Goal: Task Accomplishment & Management: Manage account settings

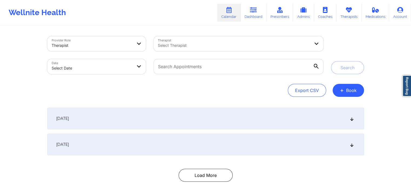
drag, startPoint x: 0, startPoint y: 0, endPoint x: 235, endPoint y: 19, distance: 235.3
click at [235, 19] on link "Calendar" at bounding box center [228, 13] width 23 height 18
click at [343, 9] on link "Therapists" at bounding box center [349, 13] width 25 height 18
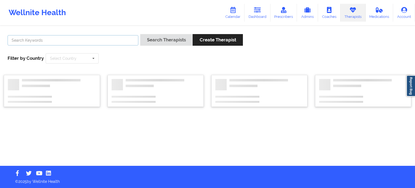
click at [109, 41] on input "text" at bounding box center [73, 40] width 131 height 10
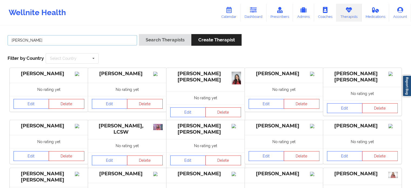
type input "tia jennings"
click at [139, 34] on button "Search Therapists" at bounding box center [165, 40] width 52 height 12
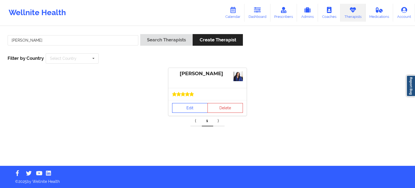
click at [197, 111] on link "Edit" at bounding box center [190, 108] width 36 height 10
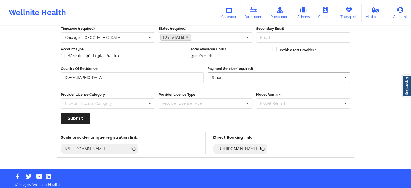
scroll to position [54, 0]
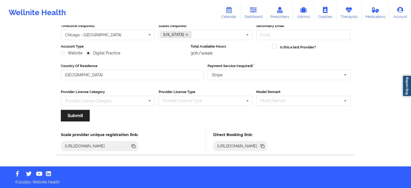
click at [260, 143] on div "https://www.wellnite.co/direct-booking/provider/6506f231e517a7a3ab3b6255" at bounding box center [237, 145] width 45 height 5
click at [264, 144] on icon at bounding box center [262, 145] width 3 height 3
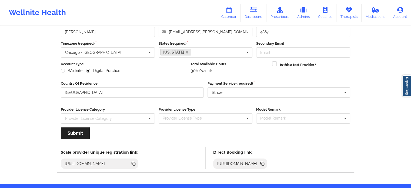
scroll to position [0, 0]
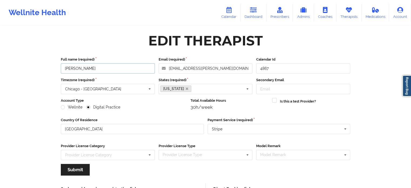
drag, startPoint x: 92, startPoint y: 65, endPoint x: 43, endPoint y: 67, distance: 49.0
click at [43, 67] on div "Wellnite Health Calendar Dashboard Prescribers Admins Coaches Therapists Medica…" at bounding box center [205, 110] width 411 height 220
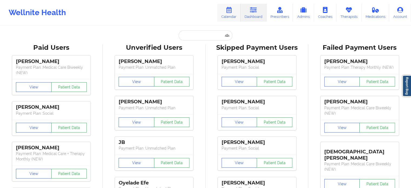
click at [230, 14] on link "Calendar" at bounding box center [228, 13] width 23 height 18
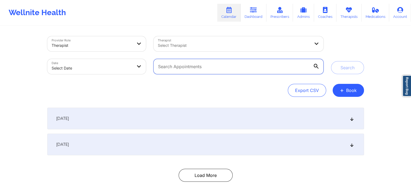
click at [229, 69] on input "text" at bounding box center [239, 66] width 170 height 15
paste input "Shaneika Dilka"
type input "Shaneika Dilka"
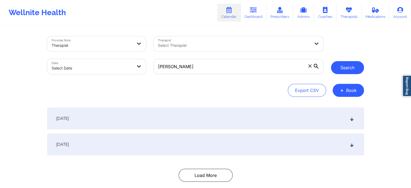
click at [351, 68] on button "Search" at bounding box center [347, 67] width 33 height 13
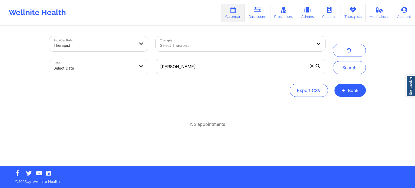
click at [233, 46] on div at bounding box center [236, 45] width 152 height 6
paste input "Shaneika Dilka"
type input "Shaneika Dilka"
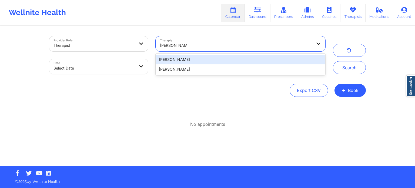
click at [251, 59] on div "Shaneika Dilka" at bounding box center [241, 60] width 170 height 10
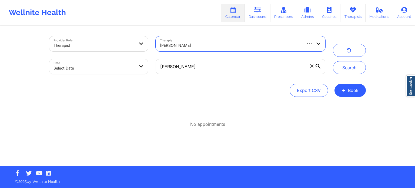
click at [313, 68] on span at bounding box center [311, 65] width 5 height 5
click at [313, 68] on input "Shaneika Dilka" at bounding box center [241, 66] width 170 height 15
click at [113, 67] on body "Wellnite Health Calendar Dashboard Prescribers Admins Coaches Therapists Medica…" at bounding box center [207, 94] width 415 height 188
select select "2025-8"
select select "2025-9"
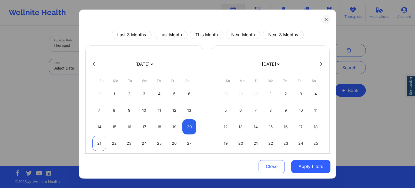
click at [98, 142] on div "21" at bounding box center [100, 143] width 14 height 15
select select "2025-8"
select select "2025-9"
select select "2025-8"
select select "2025-9"
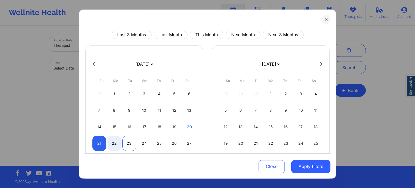
click at [128, 143] on div "23" at bounding box center [130, 143] width 14 height 15
select select "2025-8"
select select "2025-9"
click at [159, 141] on div "25" at bounding box center [160, 143] width 14 height 15
select select "2025-8"
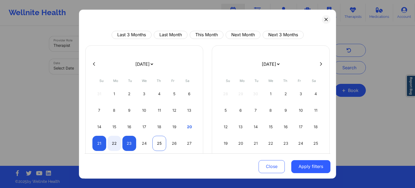
select select "2025-9"
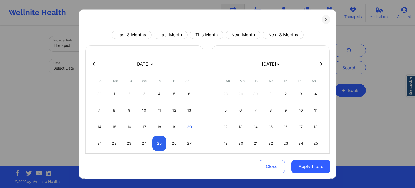
select select "2025-8"
select select "2025-9"
select select "2025-8"
select select "2025-9"
click at [100, 143] on div "21" at bounding box center [100, 143] width 14 height 15
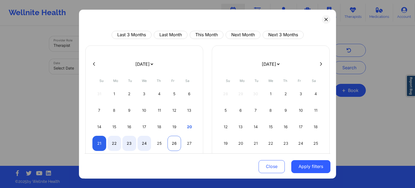
select select "2025-8"
select select "2025-9"
click at [174, 143] on div "26" at bounding box center [175, 143] width 14 height 15
select select "2025-8"
select select "2025-9"
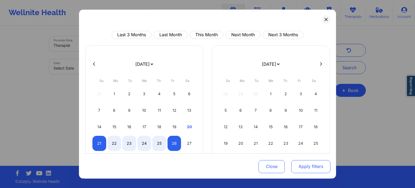
click at [307, 165] on button "Apply filters" at bounding box center [311, 166] width 39 height 13
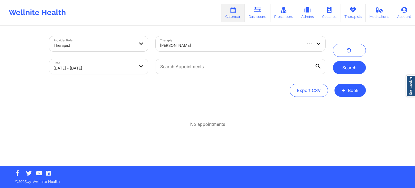
click at [343, 70] on button "Search" at bounding box center [349, 67] width 33 height 13
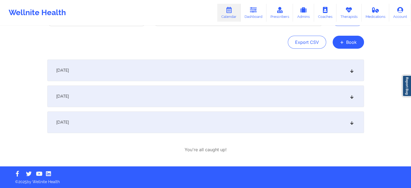
scroll to position [48, 0]
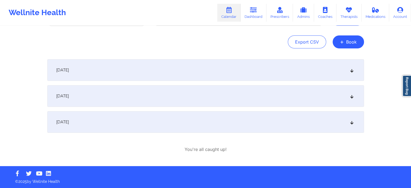
click at [128, 90] on div "September 23, 2025" at bounding box center [205, 96] width 317 height 22
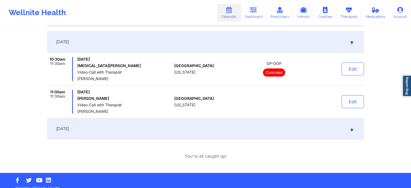
click at [161, 130] on div "[DATE]" at bounding box center [205, 129] width 317 height 22
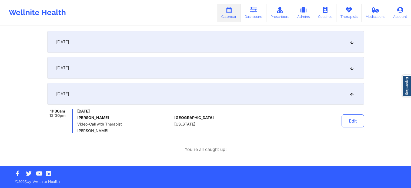
scroll to position [77, 0]
click at [353, 123] on button "Edit" at bounding box center [353, 120] width 22 height 13
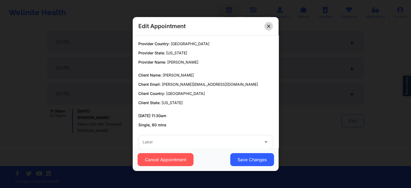
click at [268, 27] on icon at bounding box center [268, 26] width 3 height 3
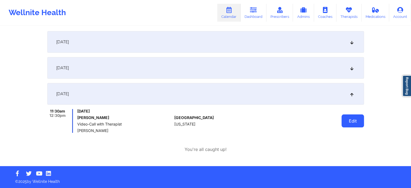
click at [354, 121] on button "Edit" at bounding box center [353, 120] width 22 height 13
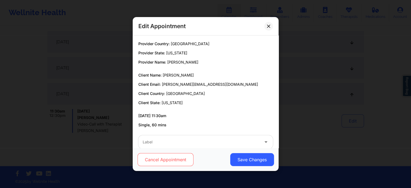
click at [187, 159] on button "Cancel Appointment" at bounding box center [165, 159] width 56 height 13
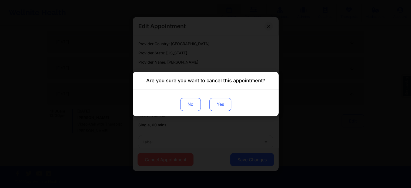
click at [214, 110] on button "Yes" at bounding box center [220, 104] width 22 height 13
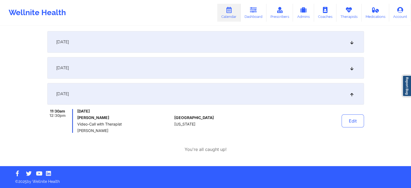
click at [229, 17] on link "Calendar" at bounding box center [228, 13] width 23 height 18
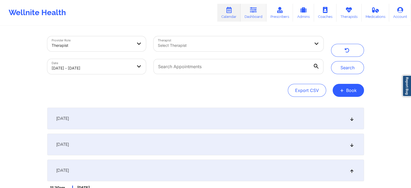
click at [251, 14] on link "Dashboard" at bounding box center [254, 13] width 26 height 18
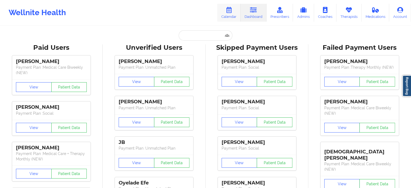
click at [227, 12] on icon at bounding box center [229, 10] width 7 height 6
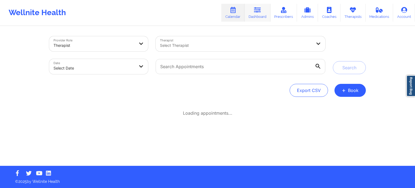
click at [258, 9] on icon at bounding box center [257, 10] width 7 height 6
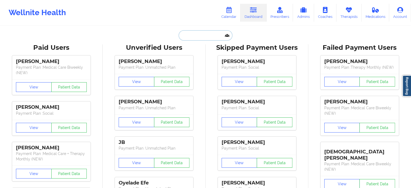
click at [194, 39] on input "text" at bounding box center [206, 35] width 54 height 10
paste input "Justin Wilkinson"
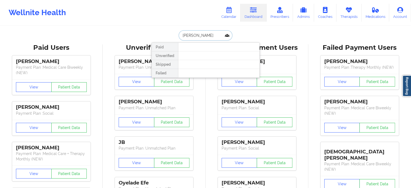
drag, startPoint x: 214, startPoint y: 35, endPoint x: 136, endPoint y: 31, distance: 78.0
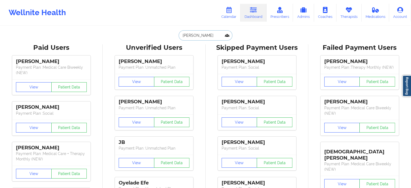
paste input "Victor McCarthy"
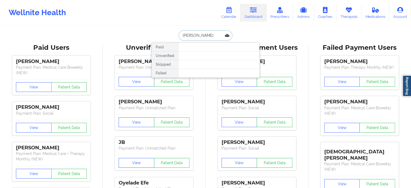
drag, startPoint x: 217, startPoint y: 35, endPoint x: 115, endPoint y: 20, distance: 103.6
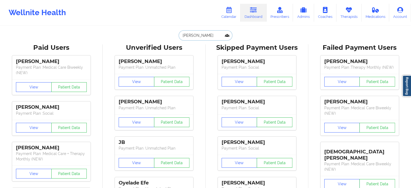
paste input "text"
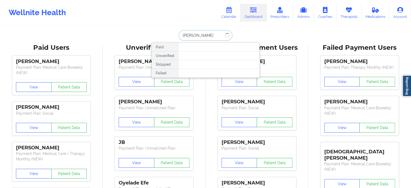
type input "Victor McCarthy"
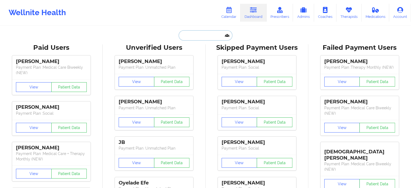
click at [210, 40] on input "text" at bounding box center [206, 35] width 54 height 10
drag, startPoint x: 210, startPoint y: 40, endPoint x: 350, endPoint y: 13, distance: 142.4
click at [350, 13] on link "Therapists" at bounding box center [349, 13] width 25 height 18
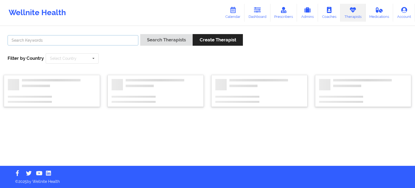
click at [106, 43] on input "text" at bounding box center [73, 40] width 131 height 10
paste input "Laure DeForges"
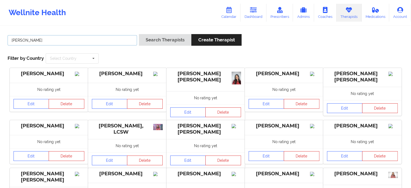
type input "Laure DeForges"
click at [139, 34] on button "Search Therapists" at bounding box center [165, 40] width 52 height 12
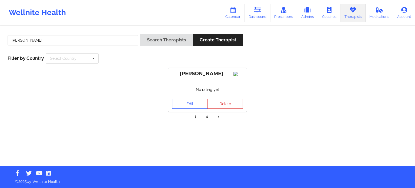
click at [185, 109] on link "Edit" at bounding box center [190, 104] width 36 height 10
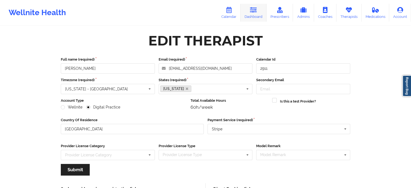
click at [252, 12] on icon at bounding box center [253, 10] width 7 height 6
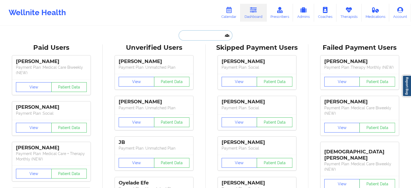
click at [193, 34] on input "text" at bounding box center [206, 35] width 54 height 10
paste input "Seth Tetteh"
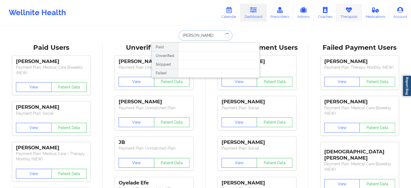
type input "Seth Tetteh"
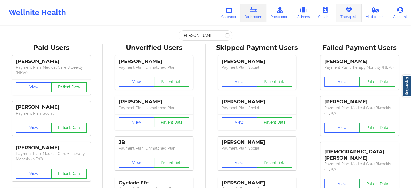
click at [349, 14] on link "Therapists" at bounding box center [349, 13] width 25 height 18
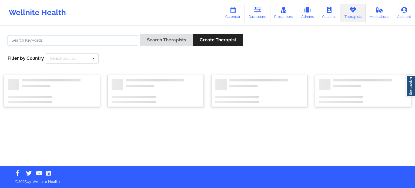
click at [91, 38] on input "text" at bounding box center [73, 40] width 131 height 10
paste input "Seth Tetteh"
type input "Seth Tetteh"
click at [140, 34] on button "Search Therapists" at bounding box center [166, 40] width 52 height 12
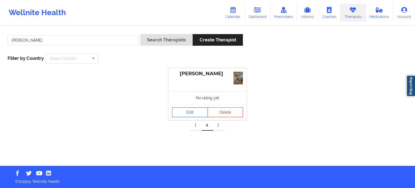
click at [182, 114] on link "Edit" at bounding box center [190, 112] width 36 height 10
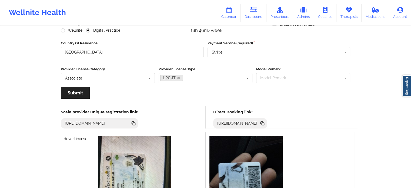
scroll to position [81, 0]
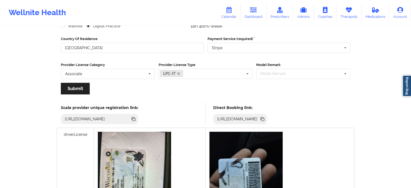
click at [266, 119] on icon at bounding box center [263, 119] width 6 height 6
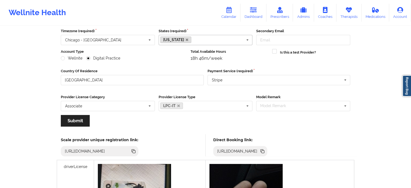
scroll to position [0, 0]
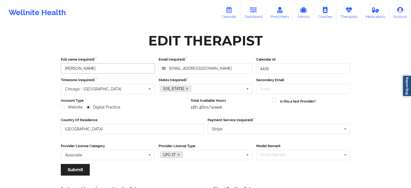
click at [98, 70] on input "Seth Tetteh" at bounding box center [108, 68] width 94 height 10
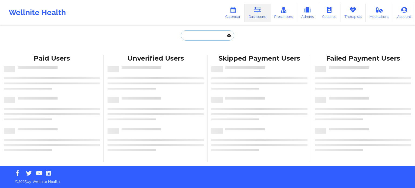
click at [207, 35] on input "text" at bounding box center [208, 35] width 54 height 10
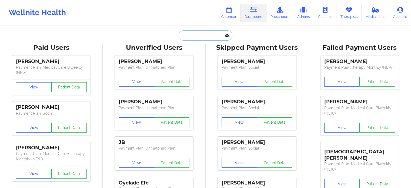
paste input "[EMAIL_ADDRESS][DOMAIN_NAME]"
type input "[EMAIL_ADDRESS][DOMAIN_NAME]"
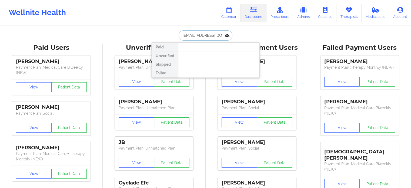
scroll to position [0, 2]
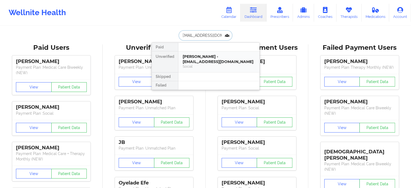
click at [206, 57] on div "[PERSON_NAME] - [EMAIL_ADDRESS][DOMAIN_NAME]" at bounding box center [219, 59] width 72 height 10
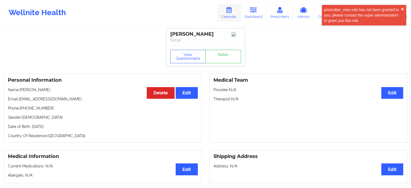
click at [229, 16] on link "Calendar" at bounding box center [228, 13] width 23 height 18
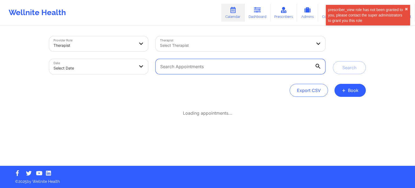
click at [197, 65] on input "text" at bounding box center [241, 66] width 170 height 15
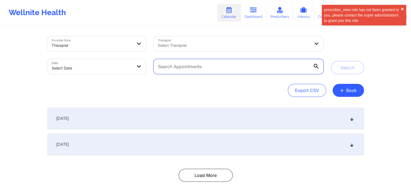
paste input "[EMAIL_ADDRESS][DOMAIN_NAME]"
type input "[EMAIL_ADDRESS][DOMAIN_NAME]"
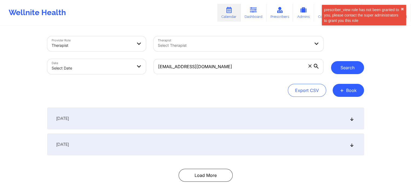
click at [344, 68] on button "Search" at bounding box center [347, 67] width 33 height 13
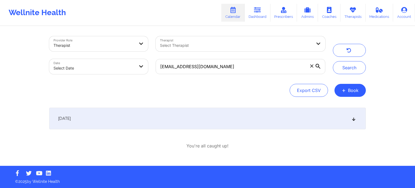
click at [185, 126] on div "[DATE]" at bounding box center [207, 119] width 317 height 22
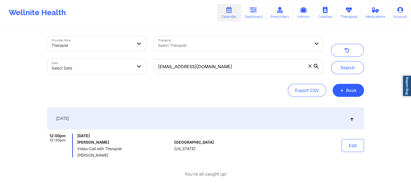
click at [230, 13] on link "Calendar" at bounding box center [228, 13] width 23 height 18
click at [245, 12] on link "Dashboard" at bounding box center [254, 13] width 26 height 18
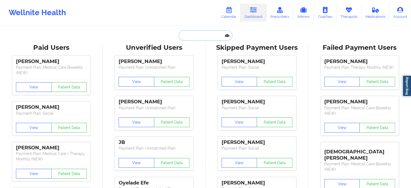
click at [201, 37] on input "text" at bounding box center [206, 35] width 54 height 10
paste input "[PHONE_NUMBER]"
type input "[PHONE_NUMBER]"
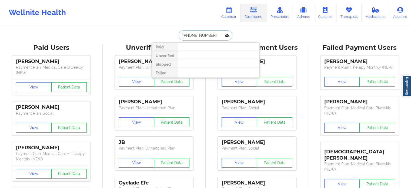
click at [201, 37] on input "[PHONE_NUMBER]" at bounding box center [206, 35] width 54 height 10
drag, startPoint x: 213, startPoint y: 35, endPoint x: 156, endPoint y: 32, distance: 57.7
click at [156, 32] on div "[PHONE_NUMBER] Paid Unverified Skipped Failed" at bounding box center [206, 35] width 108 height 10
